Goal: Task Accomplishment & Management: Manage account settings

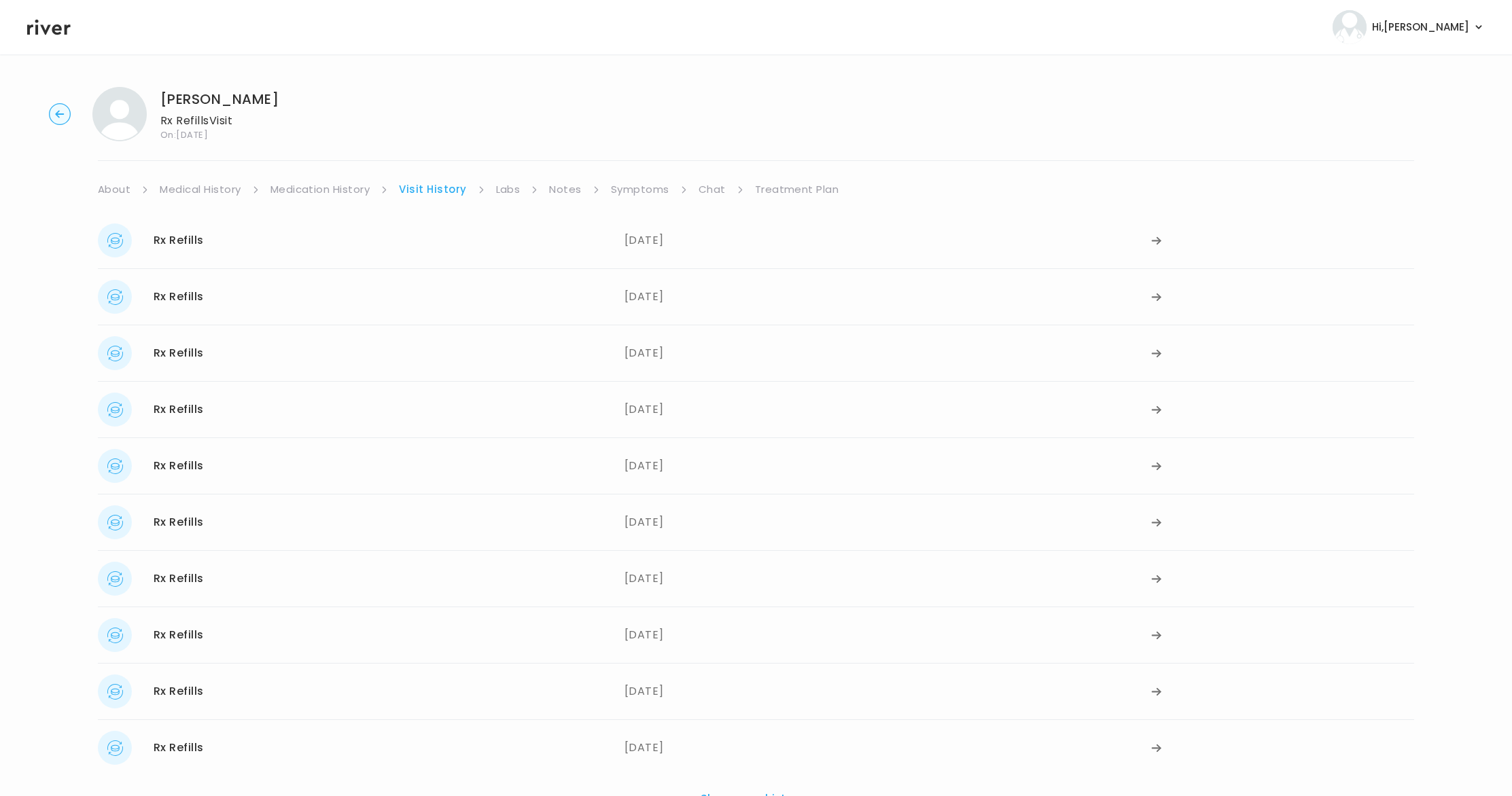
click at [57, 112] on icon "button" at bounding box center [59, 113] width 9 height 7
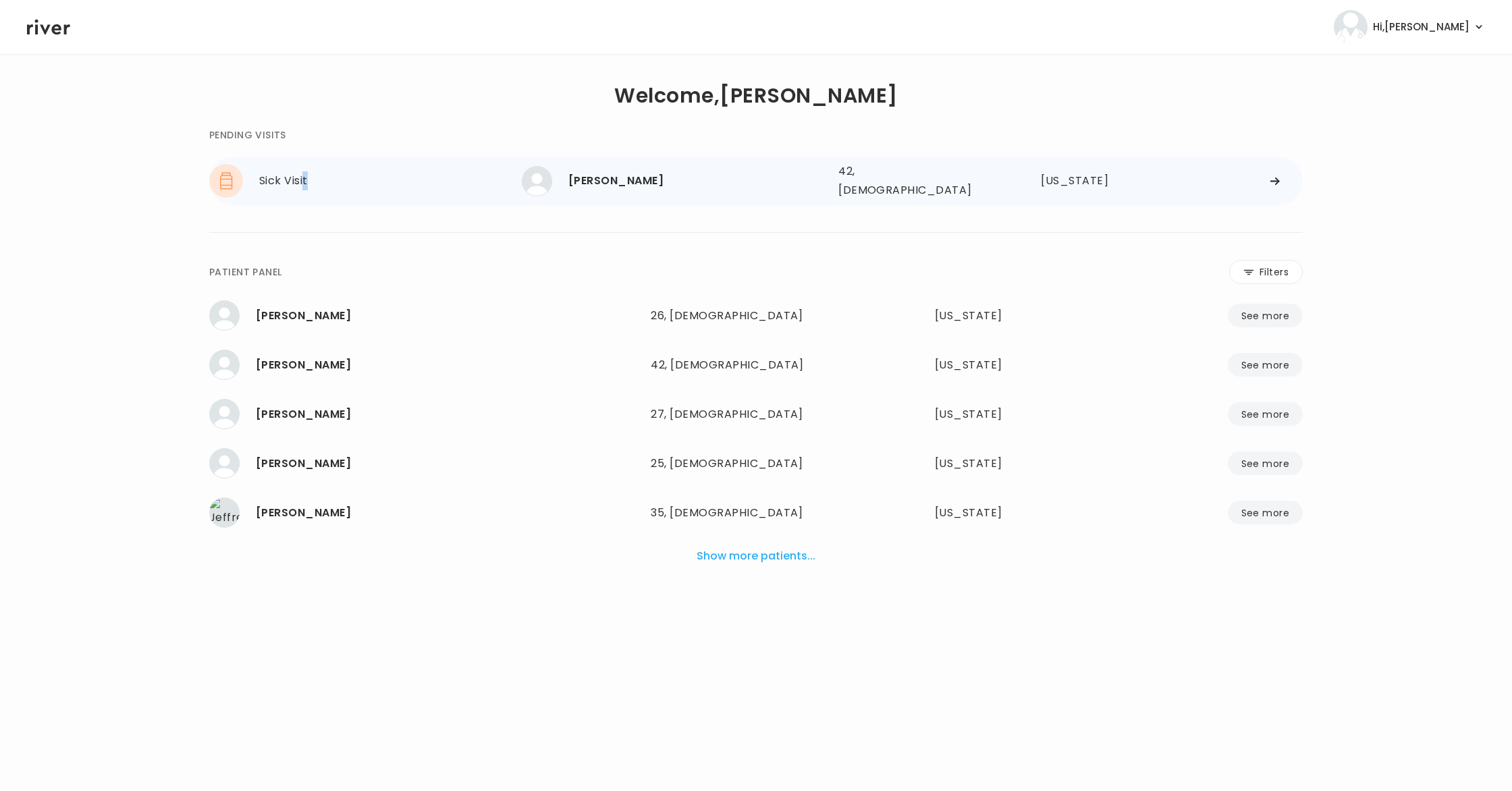
click at [304, 183] on div "Sick Visit" at bounding box center [390, 181] width 263 height 19
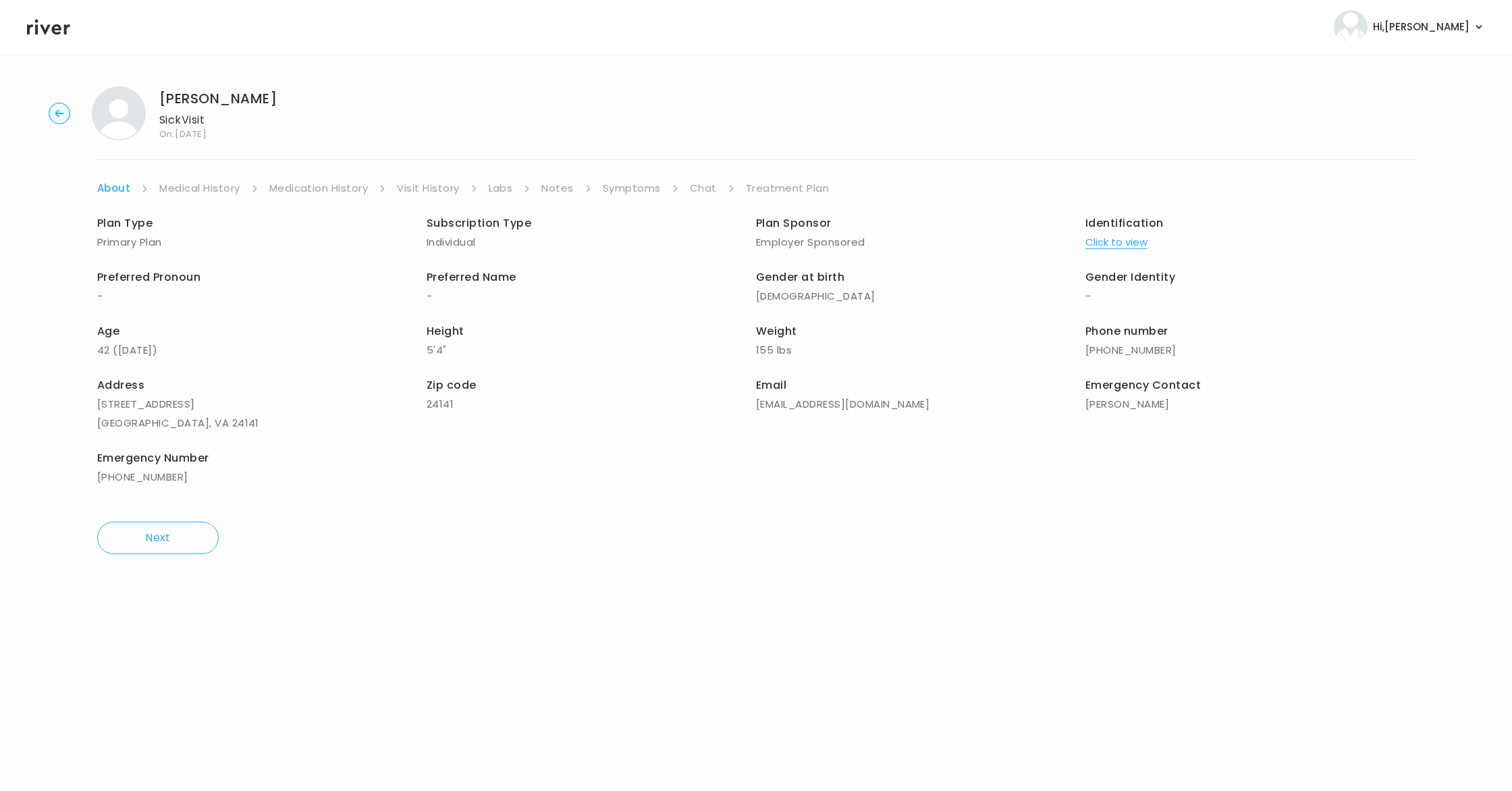
click at [774, 184] on link "Treatment Plan" at bounding box center [787, 188] width 83 height 19
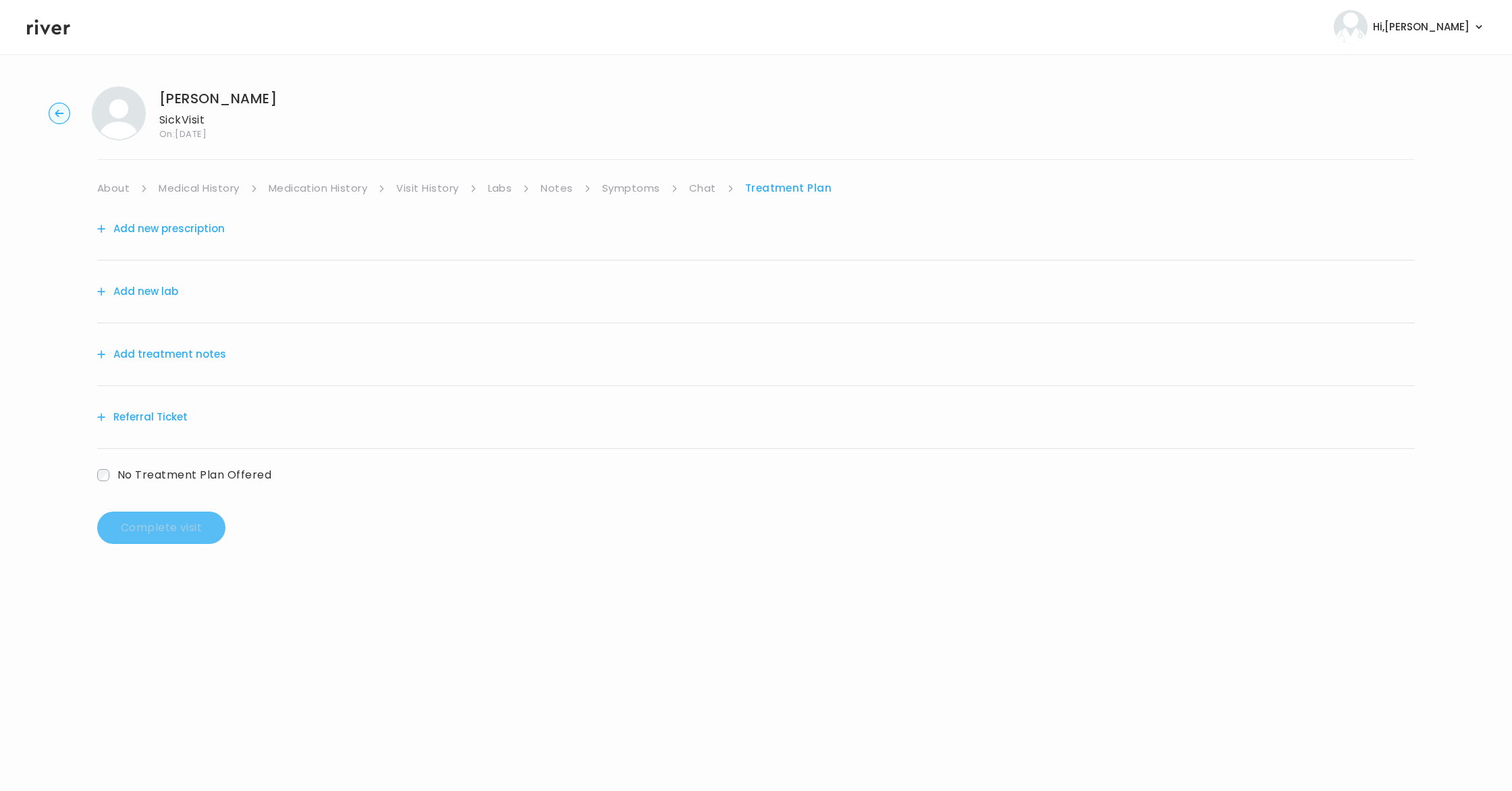
click at [230, 189] on link "Medical History" at bounding box center [198, 188] width 80 height 19
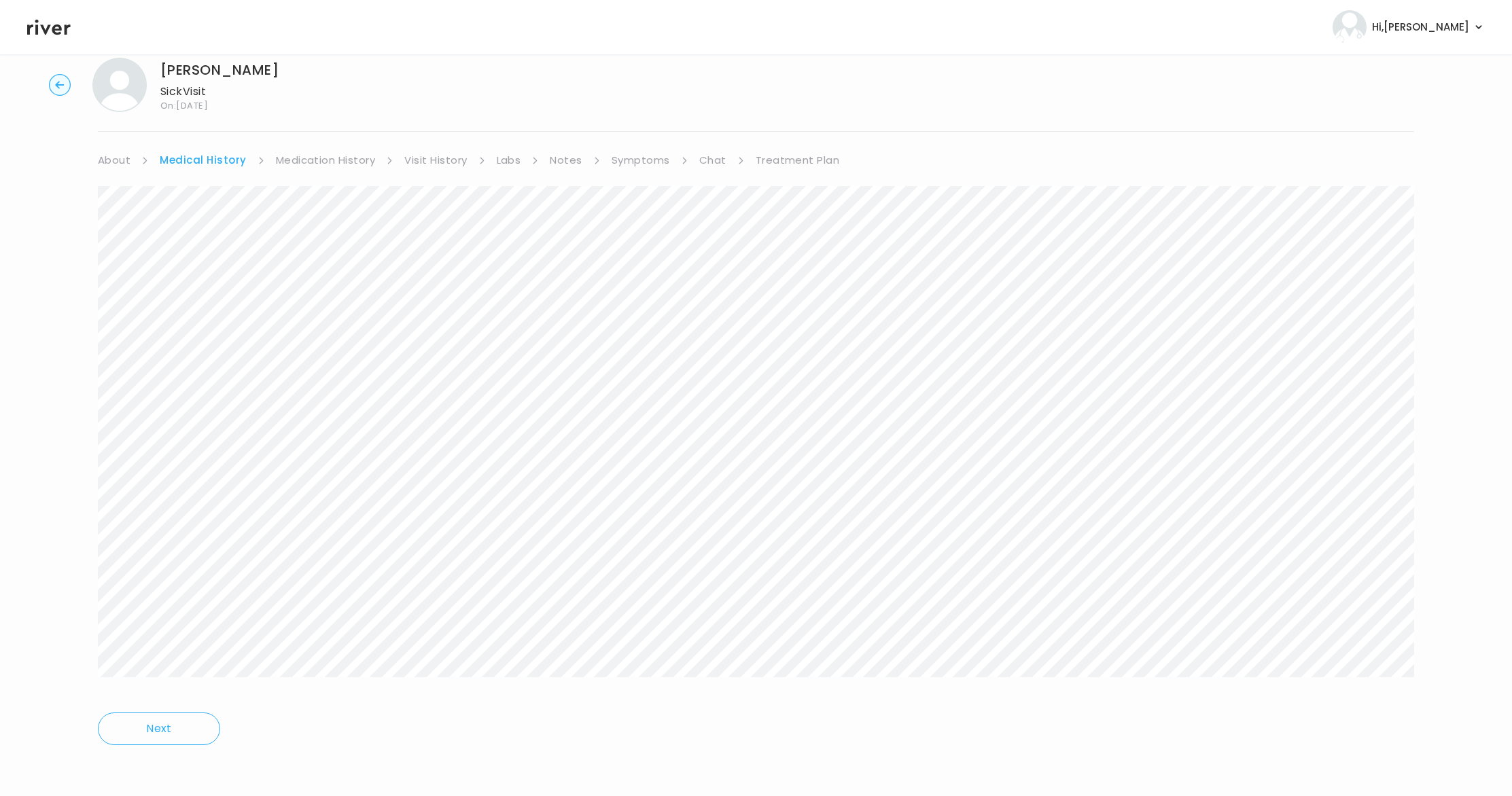
scroll to position [30, 0]
click at [106, 160] on link "About" at bounding box center [113, 160] width 33 height 19
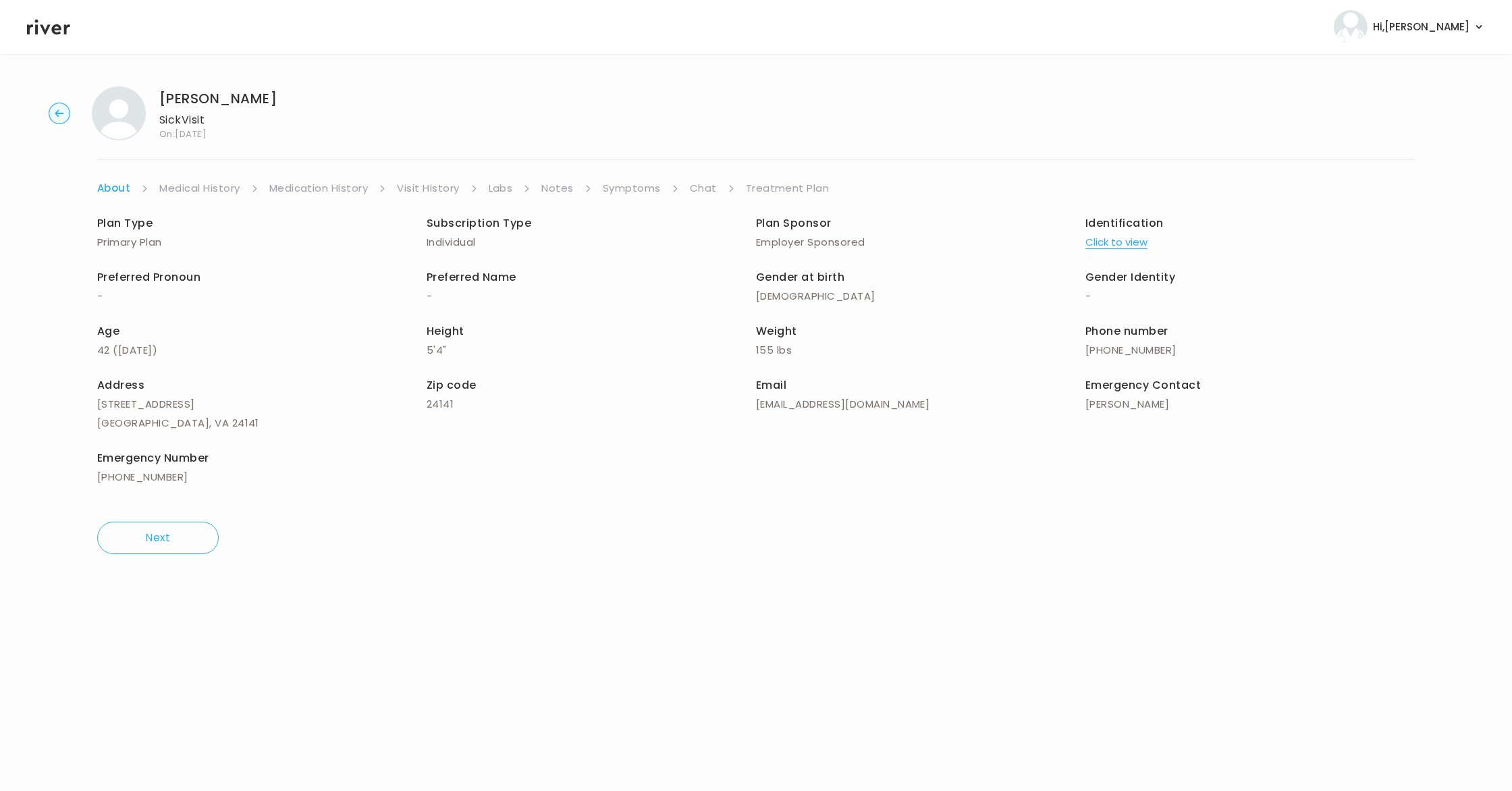
click at [206, 187] on link "Medical History" at bounding box center [199, 188] width 80 height 19
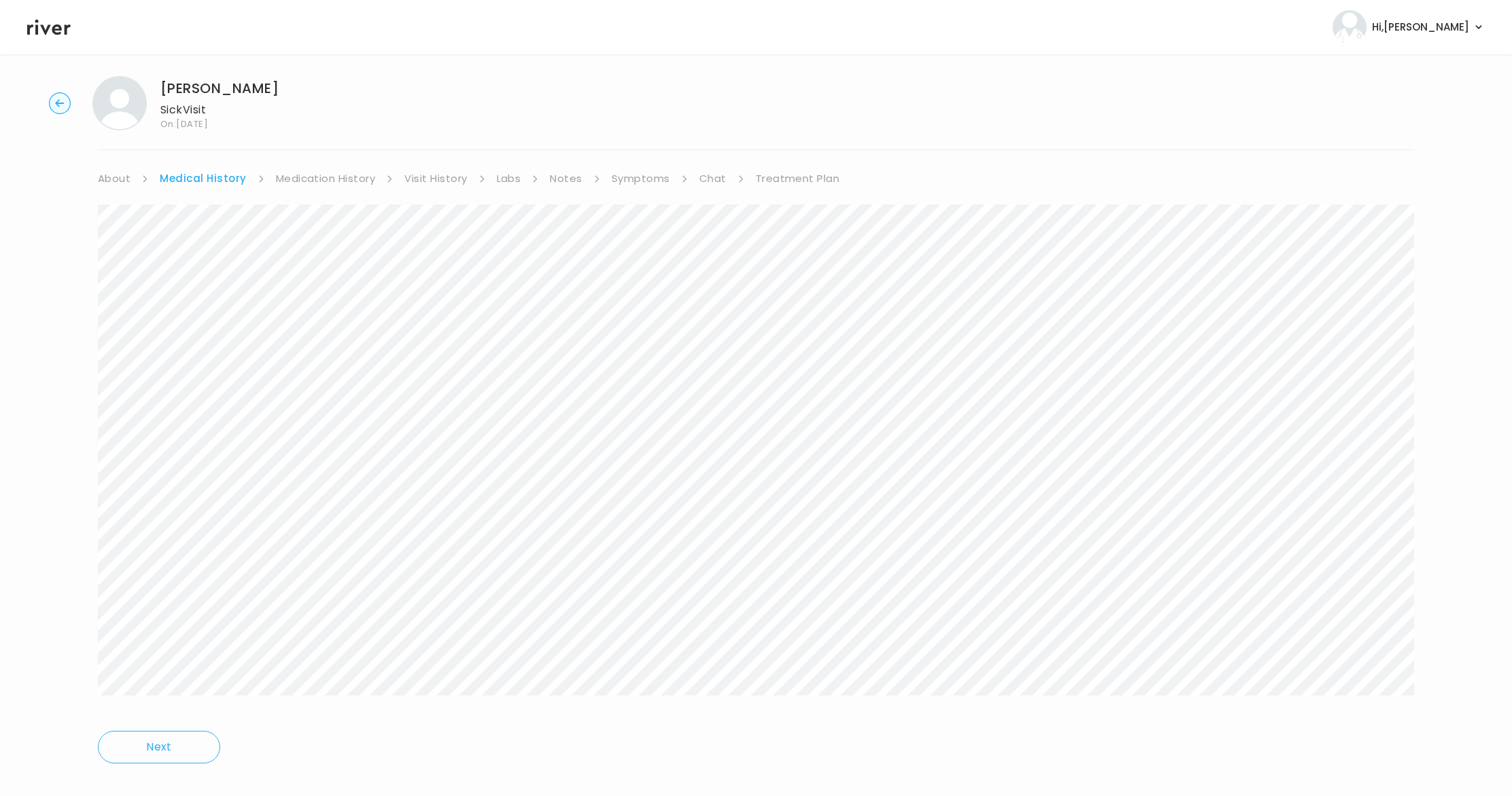
scroll to position [10, 0]
click at [338, 179] on link "Medication History" at bounding box center [325, 180] width 100 height 19
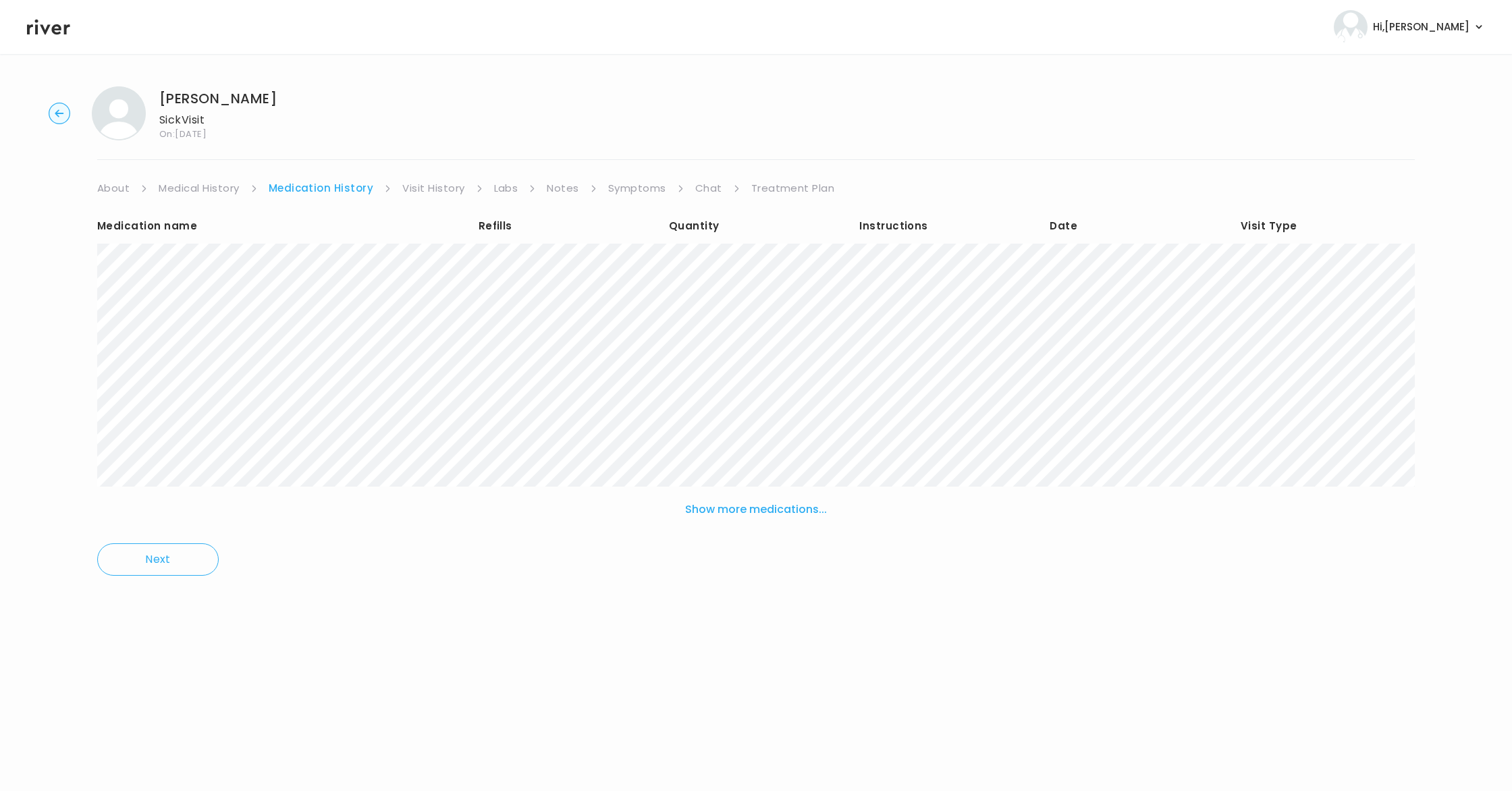
click at [441, 189] on link "Visit History" at bounding box center [433, 188] width 62 height 19
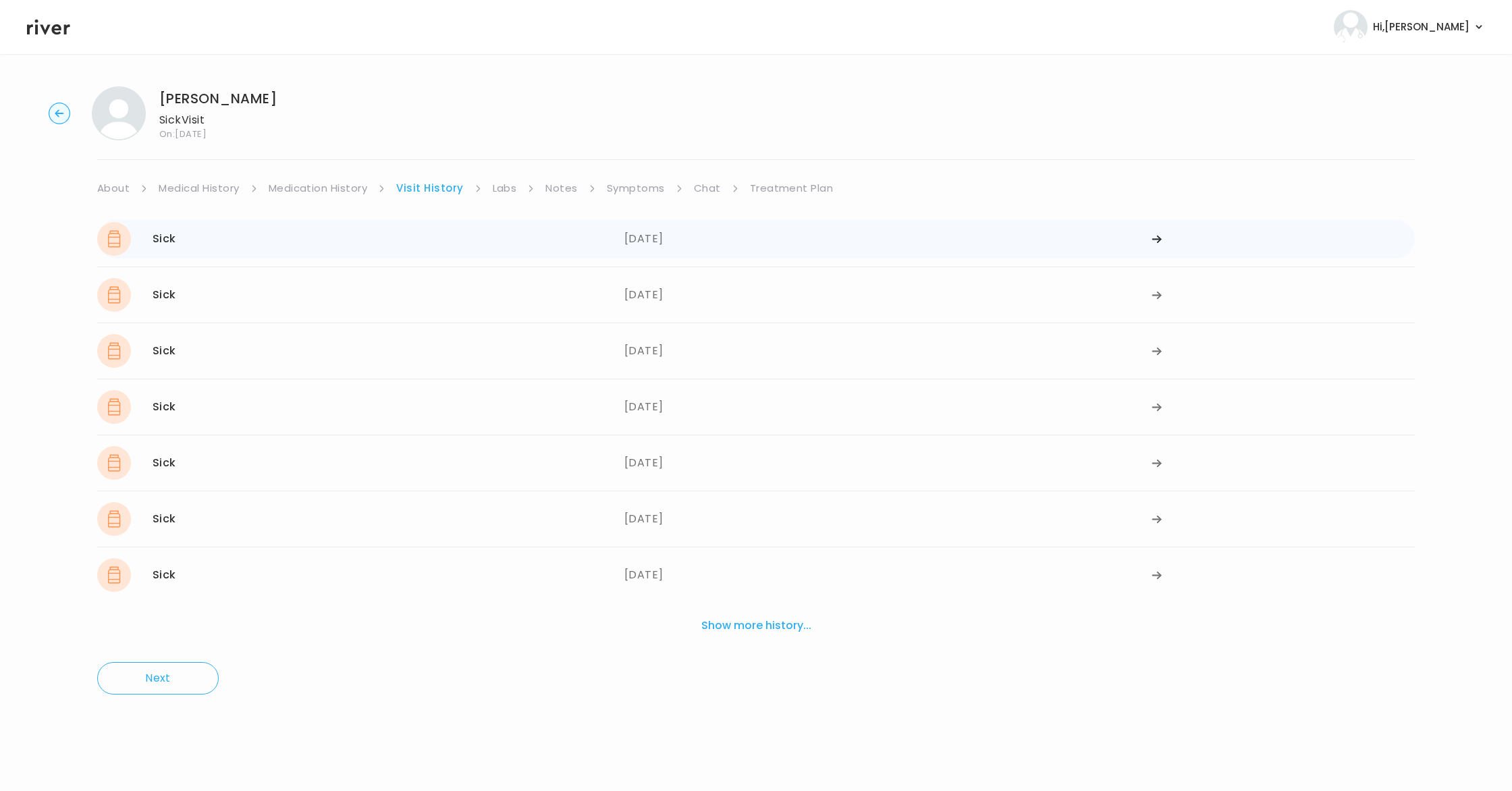
click at [665, 245] on div "08/27/2025" at bounding box center [887, 239] width 527 height 34
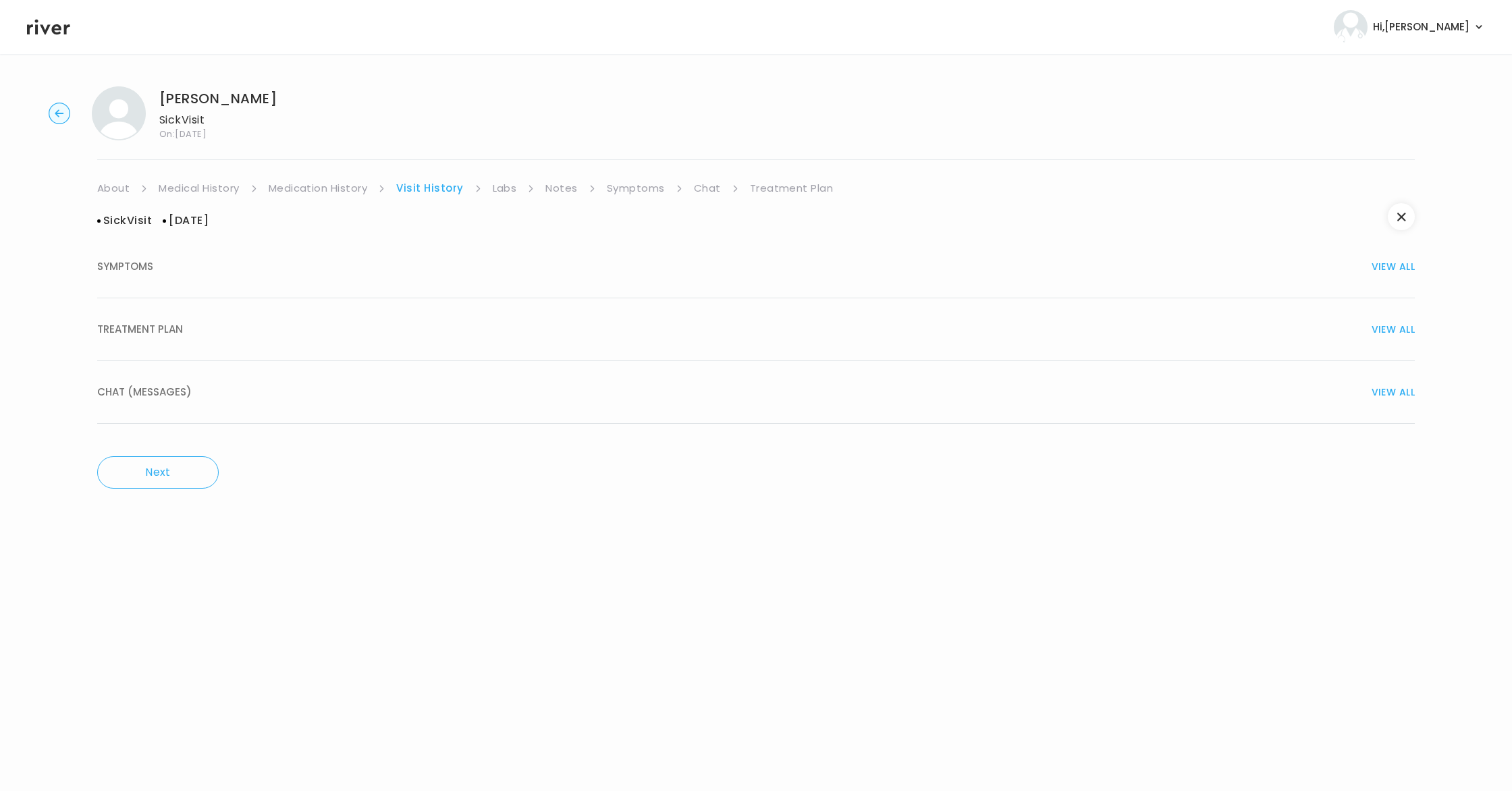
click at [176, 338] on span "TREATMENT PLAN" at bounding box center [140, 330] width 86 height 19
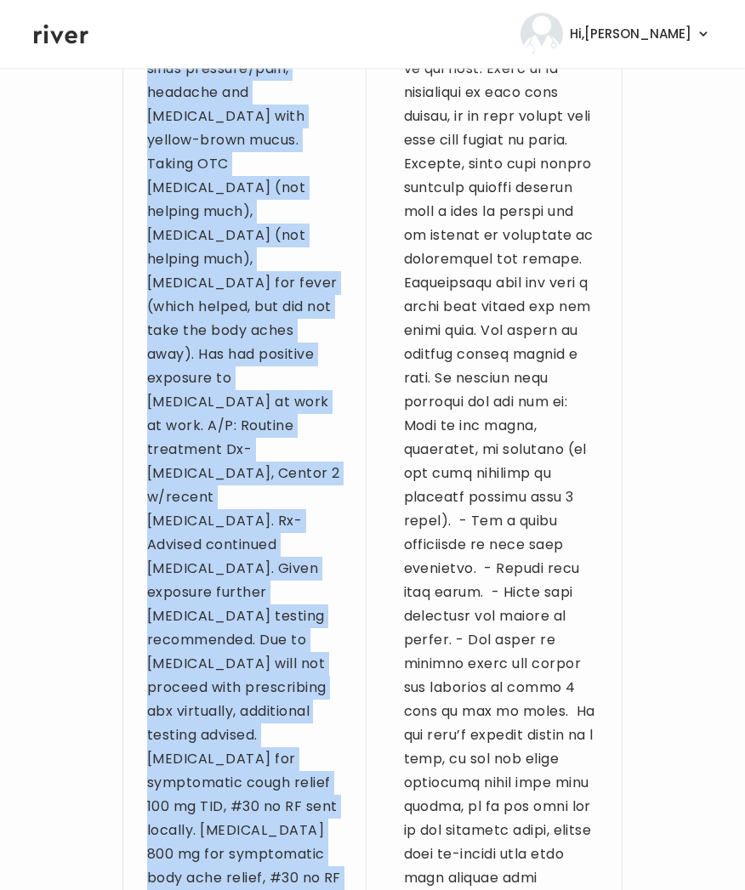
scroll to position [1204, 0]
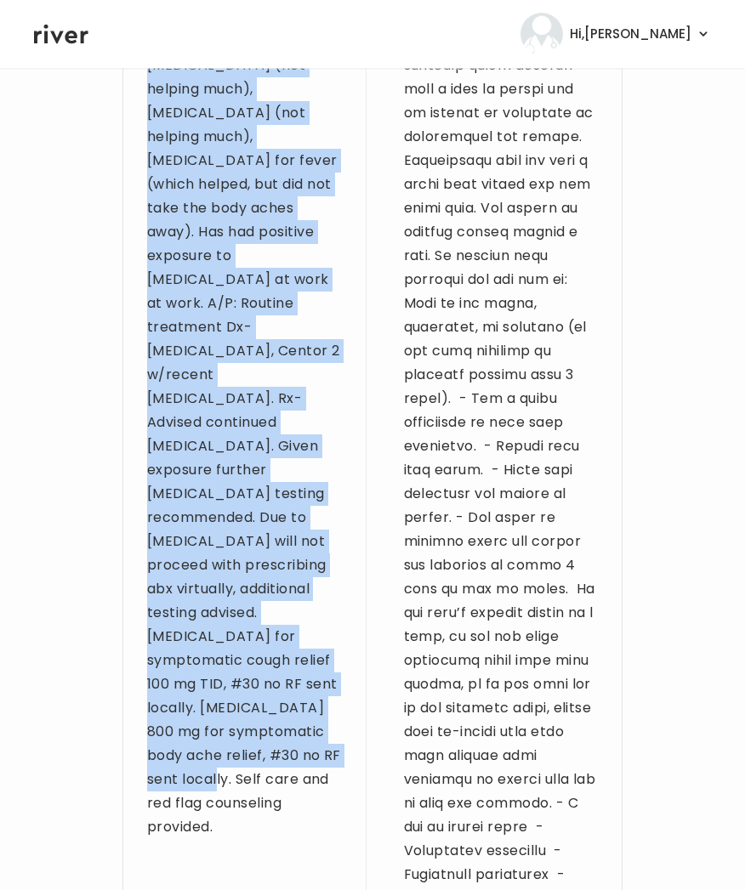
drag, startPoint x: 145, startPoint y: 433, endPoint x: 297, endPoint y: 744, distance: 346.4
copy div "S/O: Woke up this morning with fever associated with cough, body aches, sore th…"
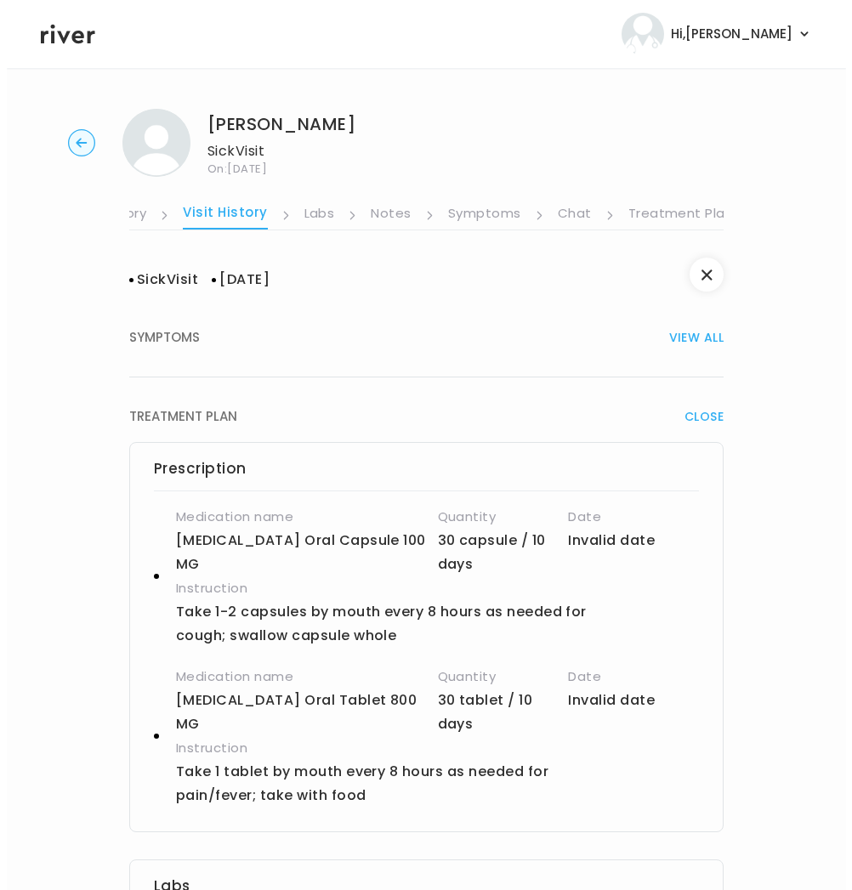
scroll to position [0, 324]
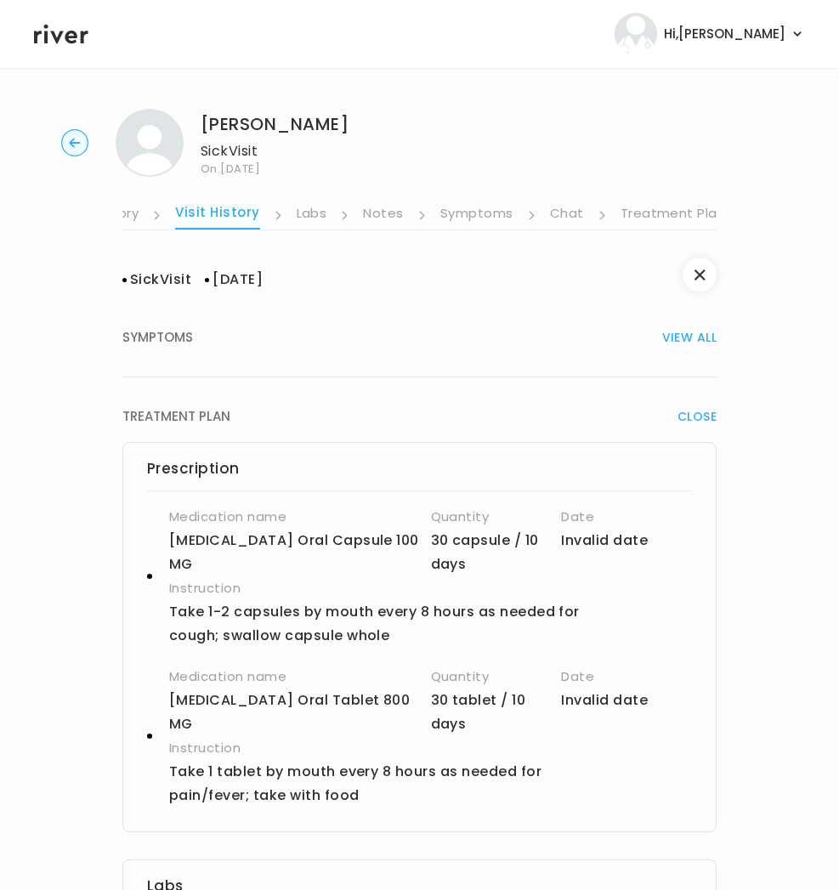
click at [628, 217] on link "Treatment Plan" at bounding box center [673, 215] width 105 height 27
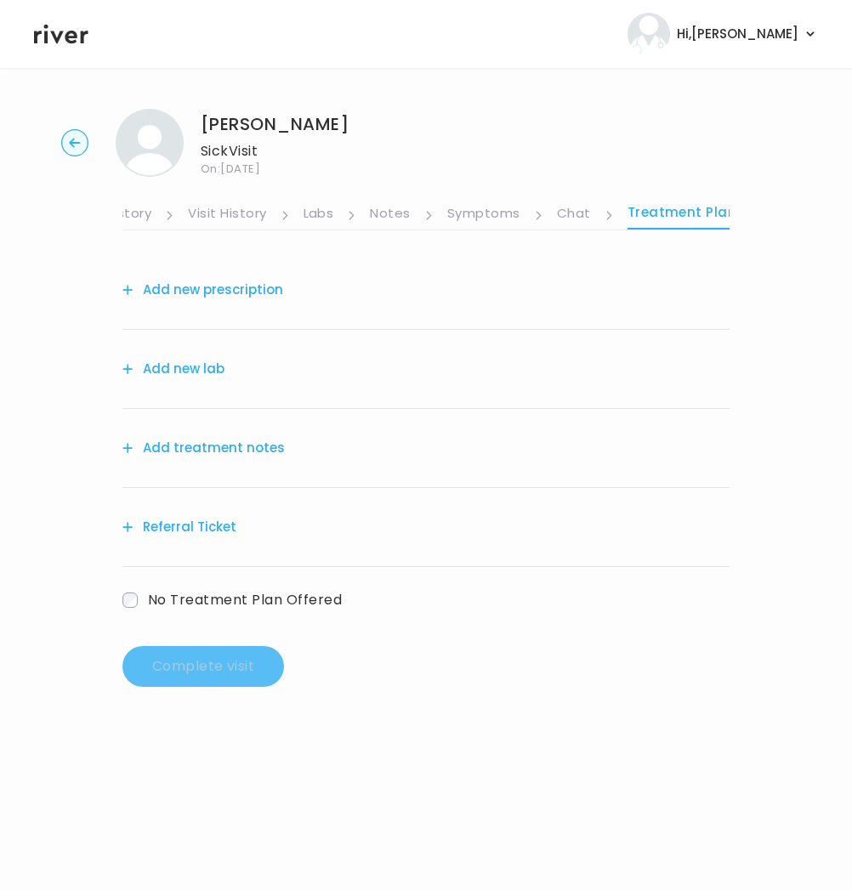
click at [209, 457] on button "Add treatment notes" at bounding box center [203, 448] width 162 height 24
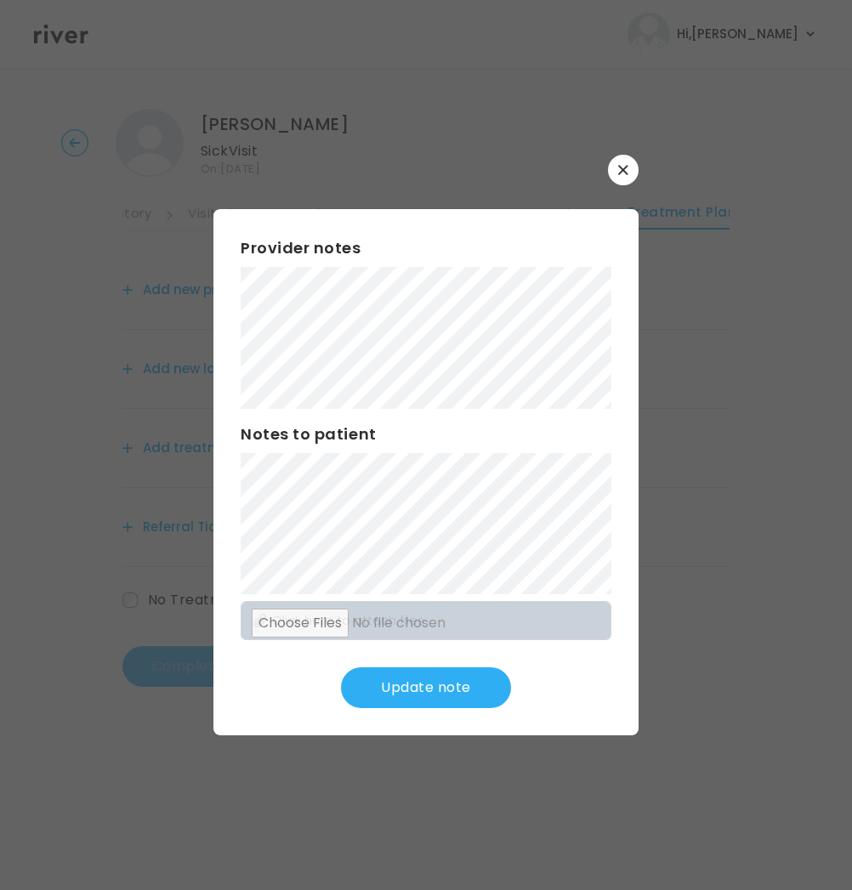
click at [444, 701] on button "Update note" at bounding box center [426, 687] width 170 height 41
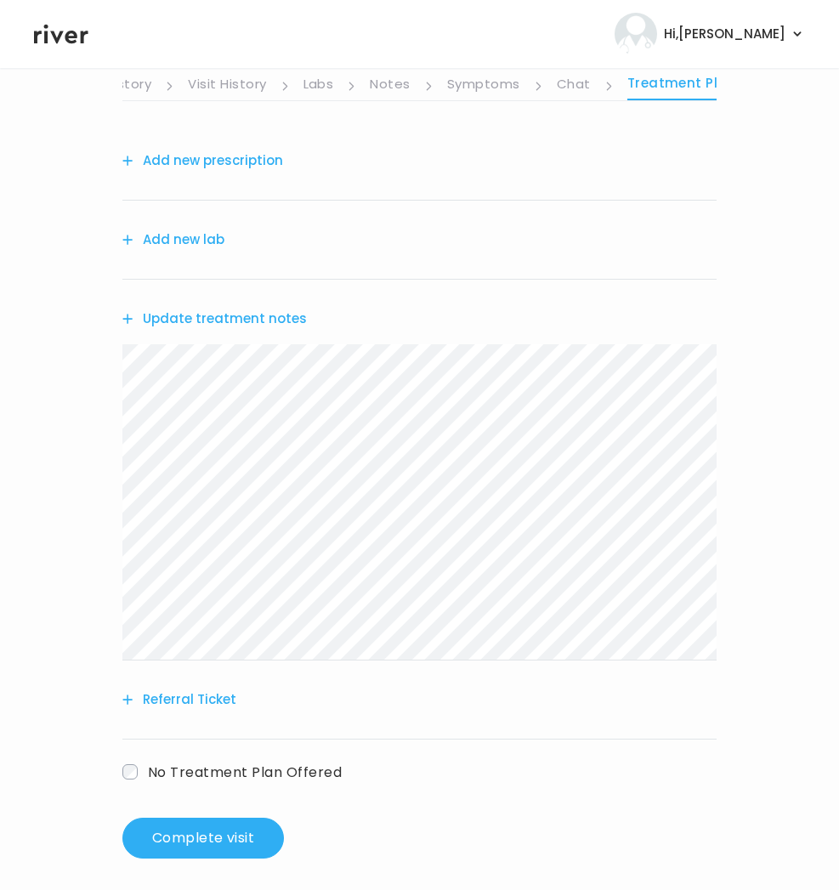
scroll to position [139, 0]
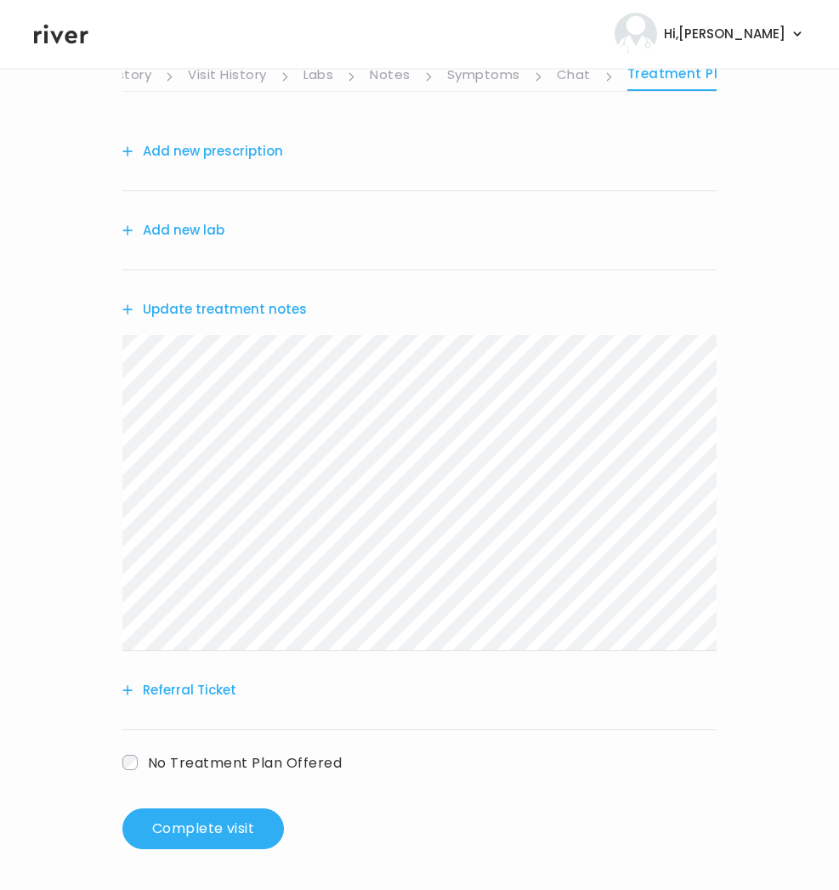
click at [321, 831] on div "Add new prescription Add new lab Update treatment notes Referral Ticket No Trea…" at bounding box center [419, 480] width 594 height 737
click at [216, 828] on button "Complete visit" at bounding box center [203, 829] width 162 height 41
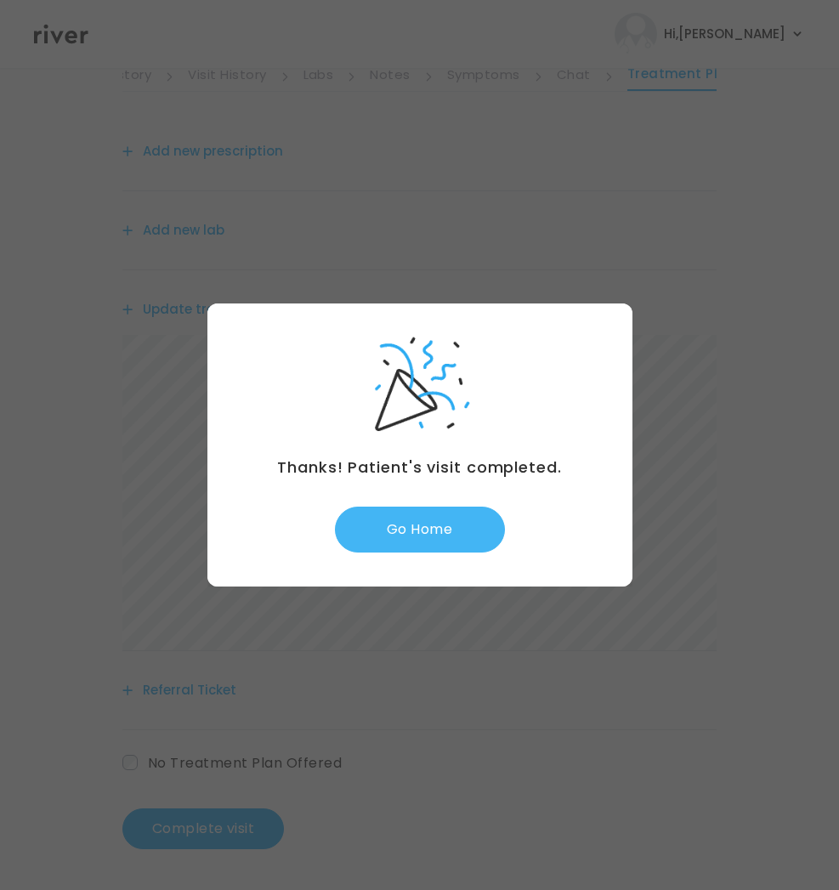
click at [451, 543] on button "Go Home" at bounding box center [420, 530] width 170 height 46
